Goal: Navigation & Orientation: Go to known website

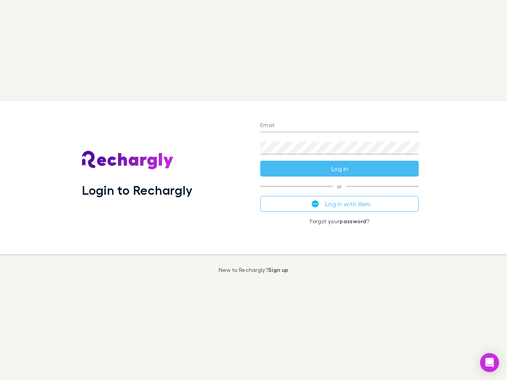
click at [254, 190] on div "Login to Rechargly" at bounding box center [165, 178] width 178 height 154
click at [340, 126] on input "Email" at bounding box center [339, 126] width 158 height 13
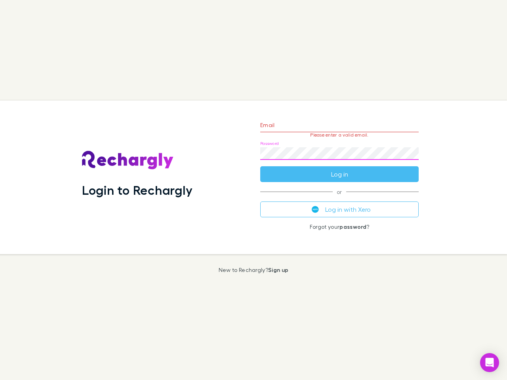
click at [340, 169] on form "Email Please enter a valid email. Password Log in" at bounding box center [339, 147] width 158 height 69
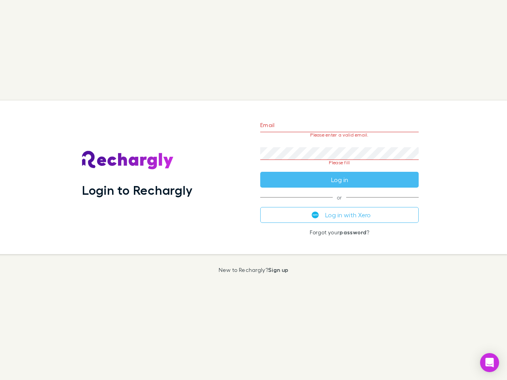
click at [340, 204] on div "Email Please enter a valid email. Password Please fill Log in or Log in with Xe…" at bounding box center [339, 178] width 171 height 154
click at [490, 363] on icon "Open Intercom Messenger" at bounding box center [490, 363] width 8 height 10
